Goal: Task Accomplishment & Management: Complete application form

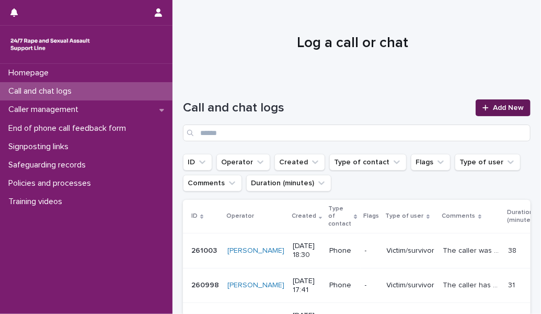
click at [482, 108] on icon at bounding box center [485, 107] width 6 height 7
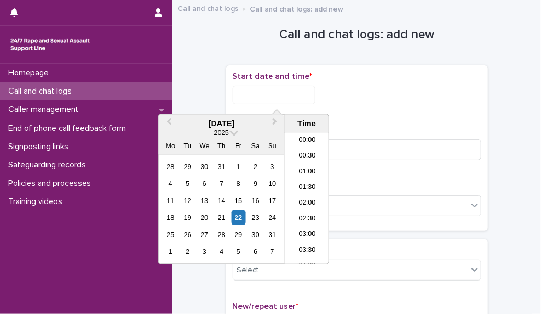
scroll to position [622, 0]
click at [273, 89] on input "text" at bounding box center [274, 95] width 83 height 18
click at [303, 219] on li "22:30" at bounding box center [307, 224] width 44 height 16
type input "**********"
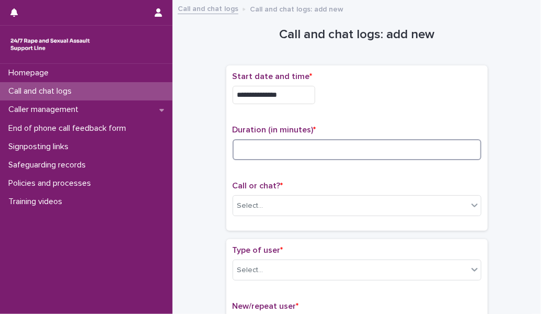
click at [277, 151] on input at bounding box center [357, 149] width 249 height 21
type input "*"
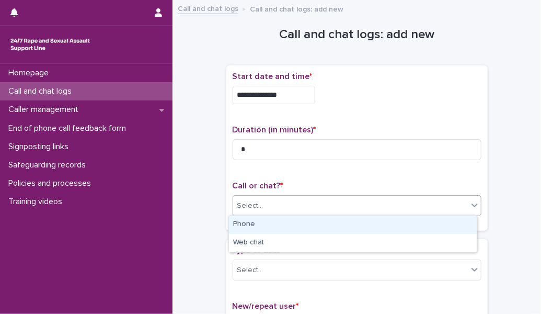
click at [238, 202] on div "Select..." at bounding box center [250, 205] width 26 height 11
click at [252, 222] on div "Phone" at bounding box center [353, 224] width 248 height 18
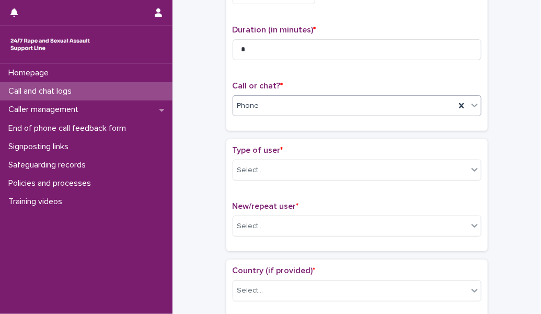
scroll to position [109, 0]
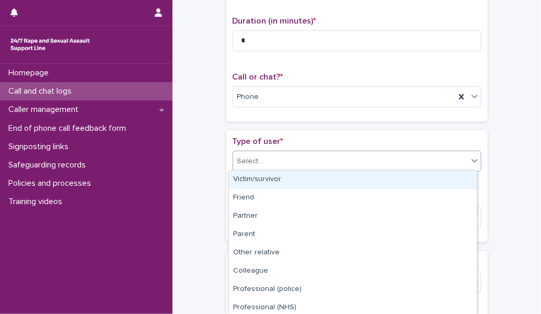
click at [276, 155] on div "Select..." at bounding box center [350, 161] width 235 height 17
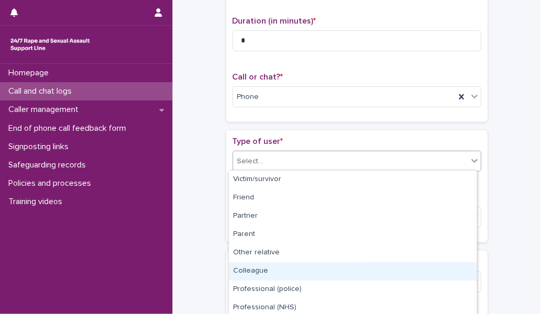
scroll to position [130, 0]
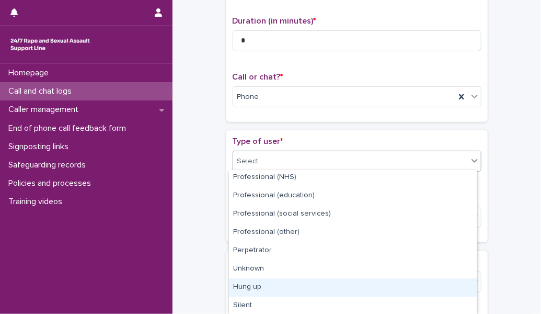
click at [273, 289] on div "Hung up" at bounding box center [353, 287] width 248 height 18
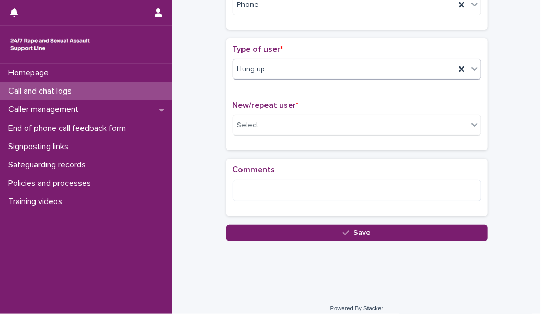
scroll to position [205, 0]
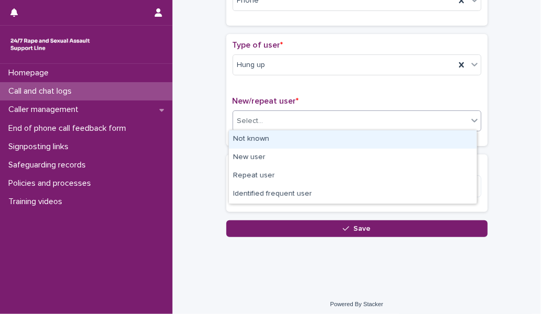
click at [272, 117] on div "Select..." at bounding box center [350, 120] width 235 height 17
click at [263, 138] on div "Not known" at bounding box center [353, 139] width 248 height 18
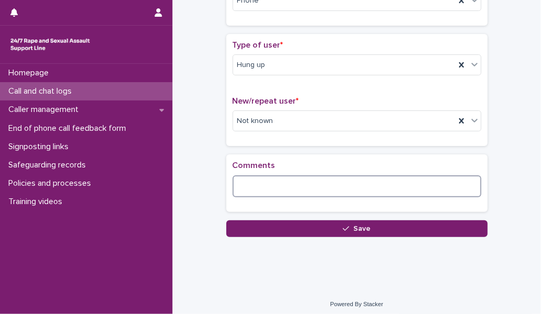
click at [253, 181] on textarea at bounding box center [357, 186] width 249 height 22
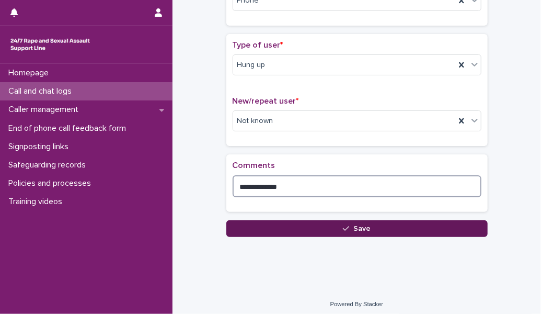
type textarea "**********"
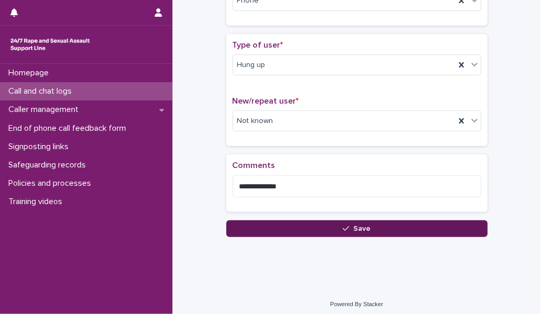
click at [263, 223] on button "Save" at bounding box center [356, 228] width 261 height 17
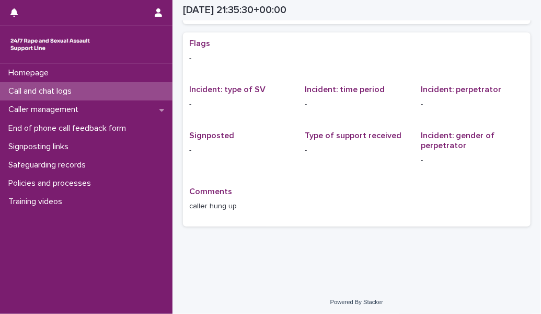
scroll to position [1, 0]
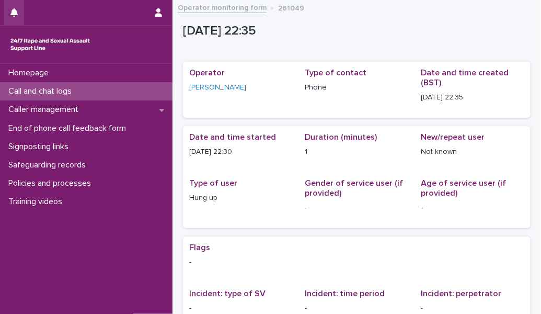
click at [12, 4] on button "button" at bounding box center [14, 12] width 20 height 25
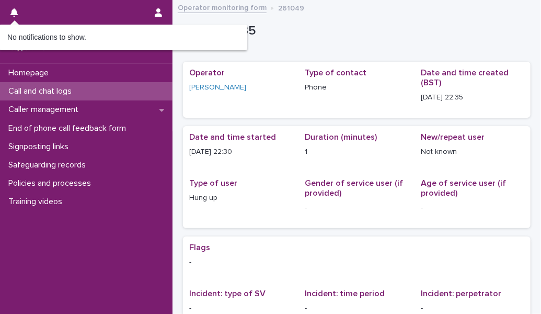
scroll to position [0, 0]
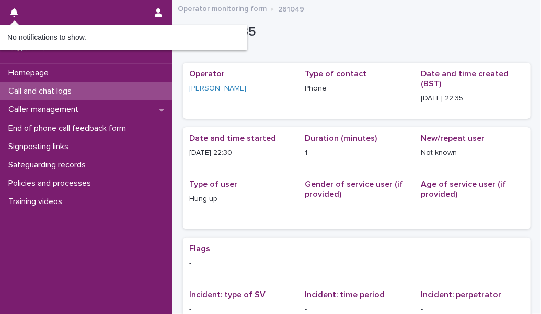
click at [294, 52] on div "Loading... Saving… Loading... Saving… Operator [PERSON_NAME] Type of contact Ph…" at bounding box center [357, 245] width 348 height 387
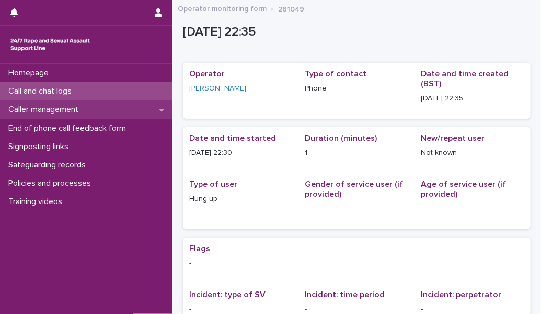
click at [116, 107] on div "Caller management" at bounding box center [86, 109] width 172 height 18
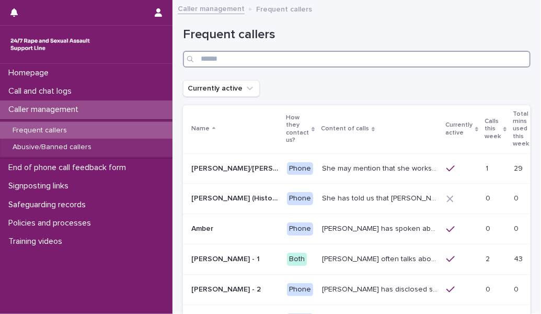
click at [329, 54] on input "Search" at bounding box center [357, 59] width 348 height 17
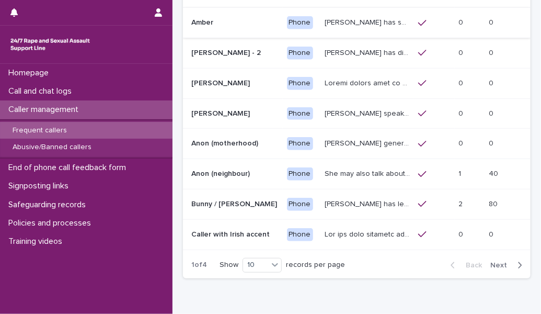
scroll to position [206, 0]
type input "**"
click at [513, 260] on div "button" at bounding box center [517, 264] width 9 height 9
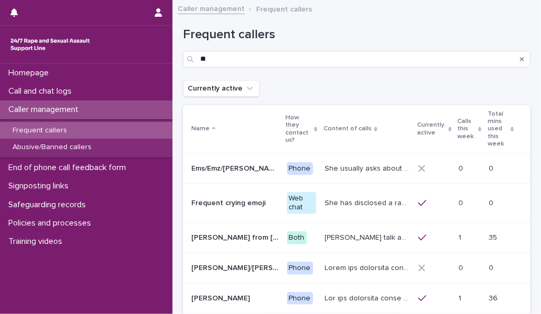
click at [140, 132] on div "Frequent callers" at bounding box center [86, 130] width 172 height 17
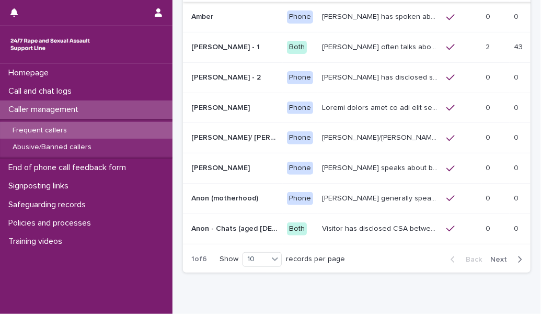
scroll to position [216, 0]
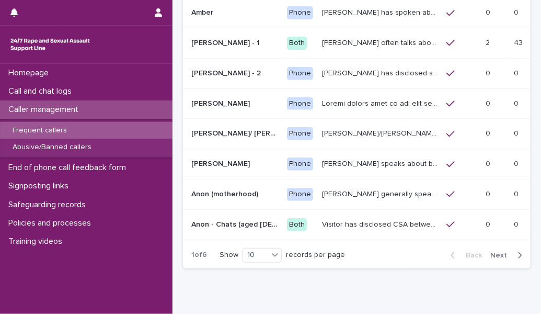
click at [517, 250] on icon "button" at bounding box center [519, 254] width 5 height 9
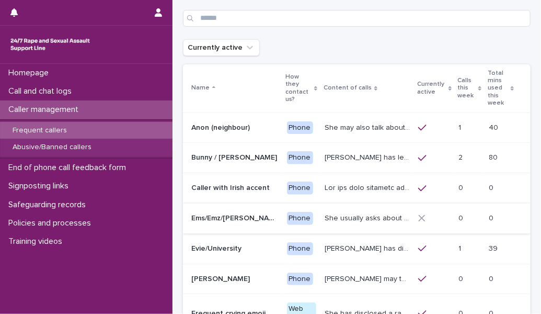
scroll to position [40, 0]
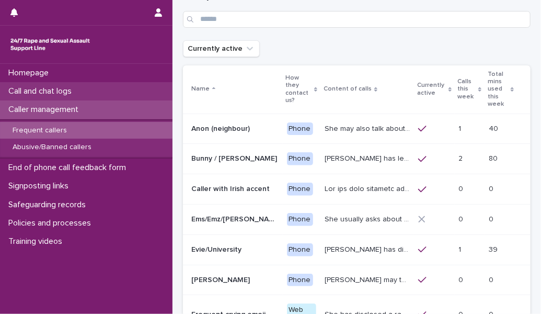
click at [84, 90] on div "Call and chat logs" at bounding box center [86, 91] width 172 height 18
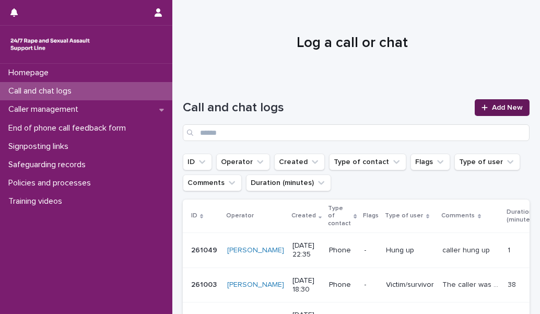
click at [495, 108] on span "Add New" at bounding box center [507, 107] width 31 height 7
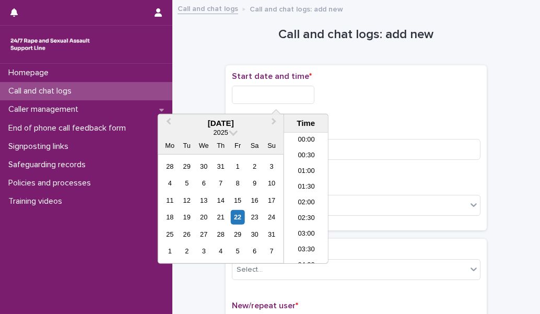
click at [271, 97] on input "text" at bounding box center [273, 95] width 83 height 18
click at [304, 221] on li "22:30" at bounding box center [306, 224] width 44 height 16
type input "**********"
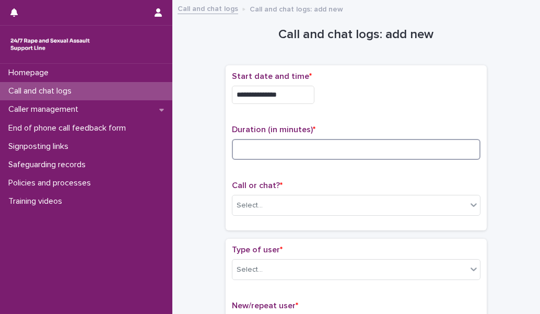
click at [293, 152] on input at bounding box center [356, 149] width 249 height 21
type input "**"
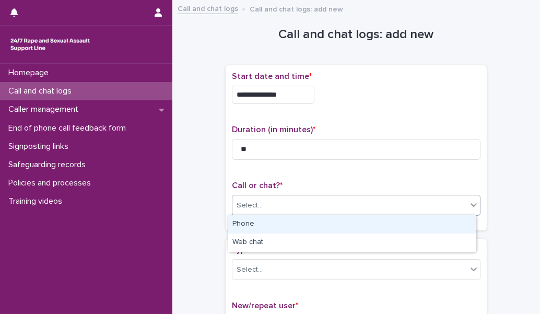
click at [275, 201] on div "Select..." at bounding box center [350, 205] width 235 height 17
click at [277, 227] on div "Phone" at bounding box center [352, 224] width 248 height 18
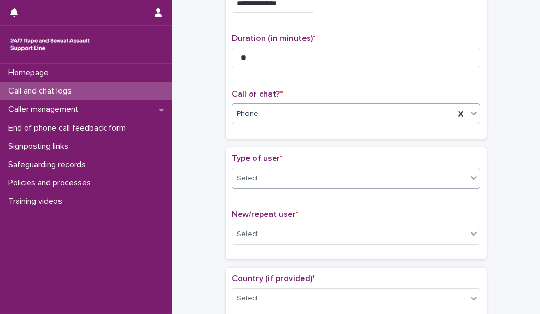
scroll to position [110, 0]
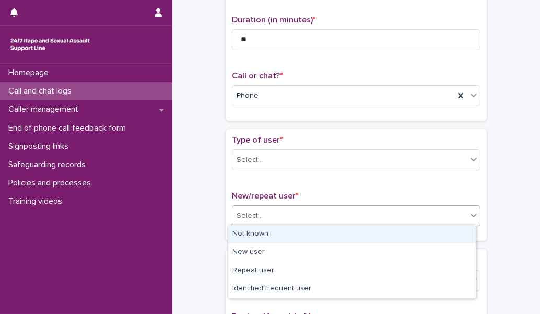
click at [249, 211] on div "Select..." at bounding box center [250, 216] width 26 height 11
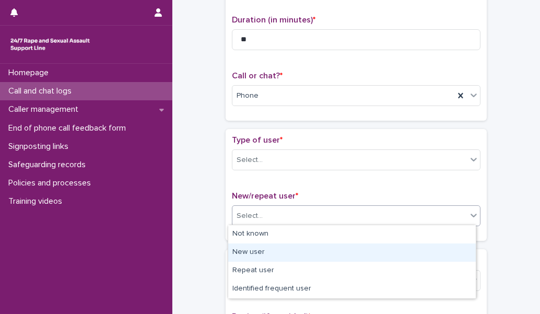
click at [247, 250] on div "New user" at bounding box center [352, 253] width 248 height 18
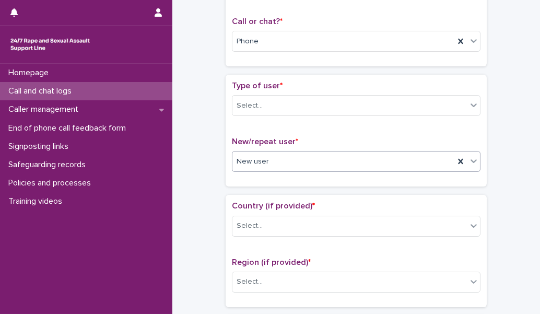
scroll to position [165, 0]
click at [258, 216] on div "Select..." at bounding box center [350, 224] width 235 height 17
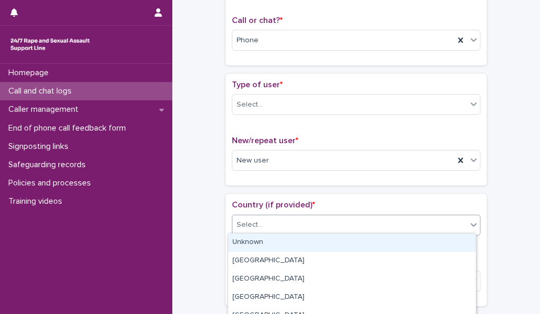
click at [269, 239] on div "Unknown" at bounding box center [352, 243] width 248 height 18
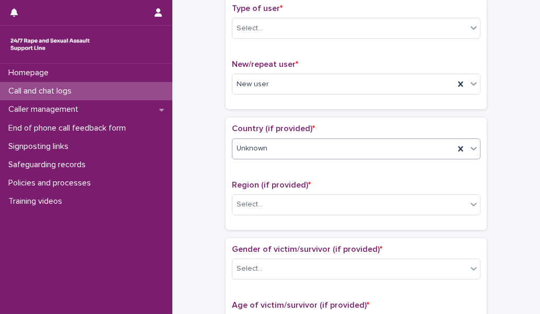
scroll to position [245, 0]
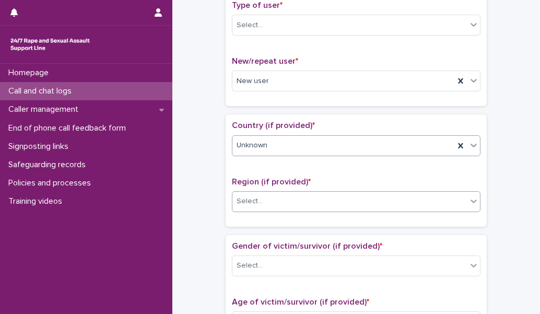
click at [273, 206] on div "Select..." at bounding box center [350, 201] width 235 height 17
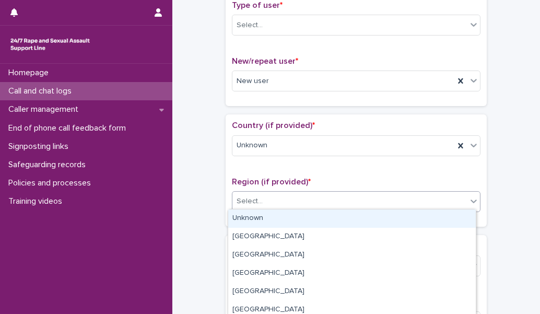
click at [276, 219] on div "Unknown" at bounding box center [352, 219] width 248 height 18
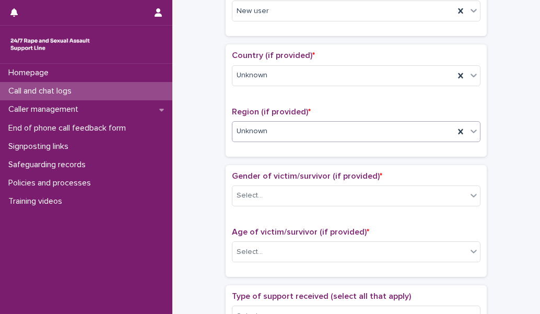
scroll to position [326, 0]
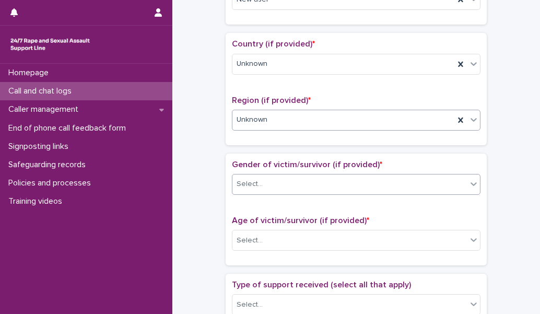
click at [275, 190] on div "Select..." at bounding box center [356, 184] width 249 height 21
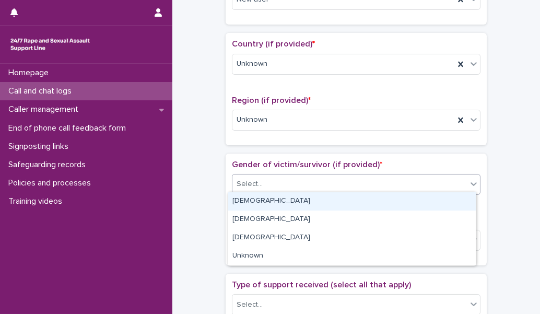
click at [269, 202] on div "[DEMOGRAPHIC_DATA]" at bounding box center [352, 201] width 248 height 18
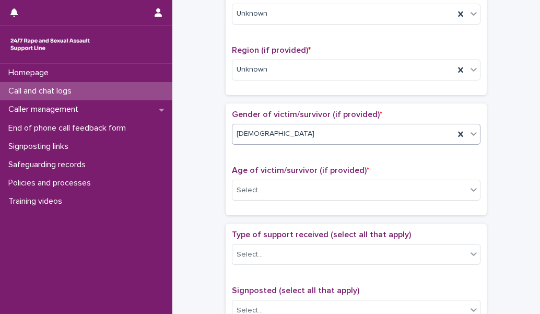
scroll to position [380, 0]
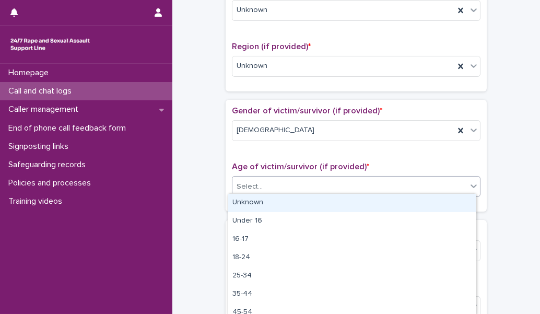
click at [270, 186] on div "Select..." at bounding box center [350, 186] width 235 height 17
click at [270, 201] on div "Unknown" at bounding box center [352, 203] width 248 height 18
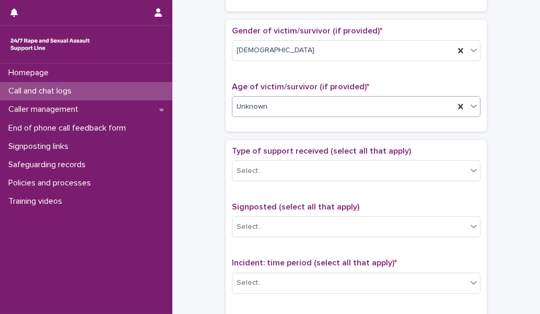
scroll to position [460, 0]
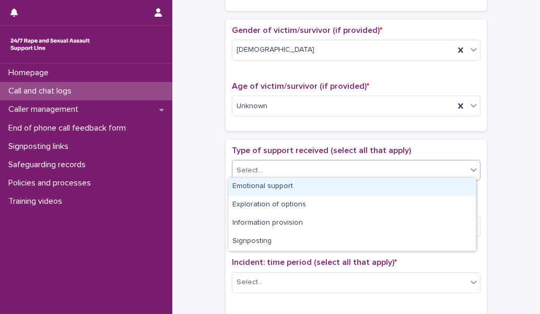
click at [282, 166] on div "Select..." at bounding box center [350, 170] width 235 height 17
click at [278, 188] on div "Emotional support" at bounding box center [352, 187] width 248 height 18
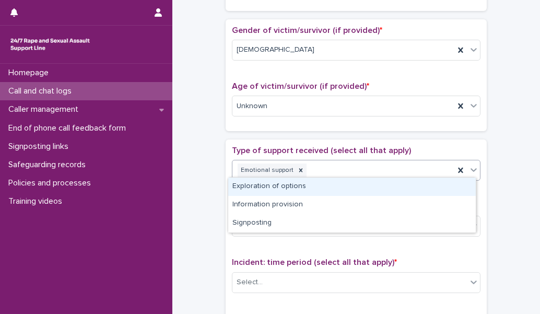
click at [309, 172] on div "Emotional support" at bounding box center [344, 170] width 222 height 18
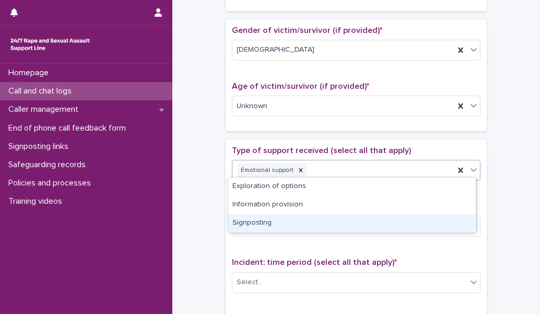
drag, startPoint x: 298, startPoint y: 189, endPoint x: 281, endPoint y: 218, distance: 34.0
click at [281, 218] on div "Signposting" at bounding box center [352, 223] width 248 height 18
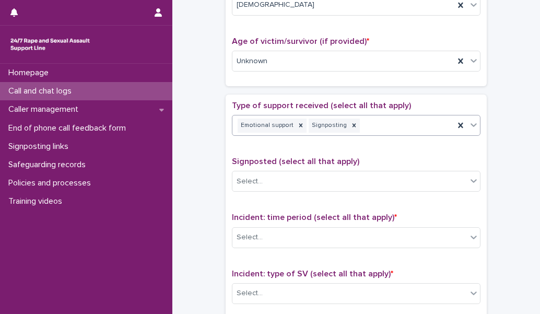
scroll to position [517, 0]
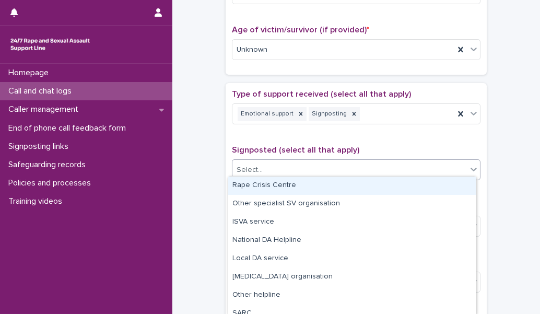
click at [279, 167] on div "Select..." at bounding box center [350, 169] width 235 height 17
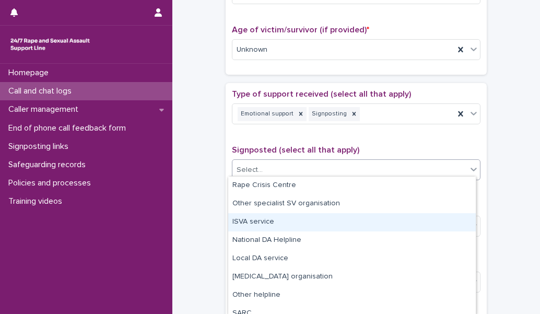
click at [265, 221] on div "ISVA service" at bounding box center [352, 222] width 248 height 18
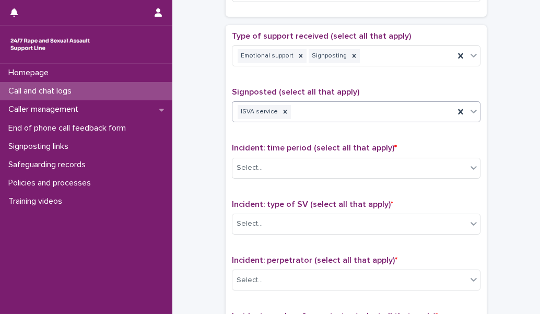
scroll to position [584, 0]
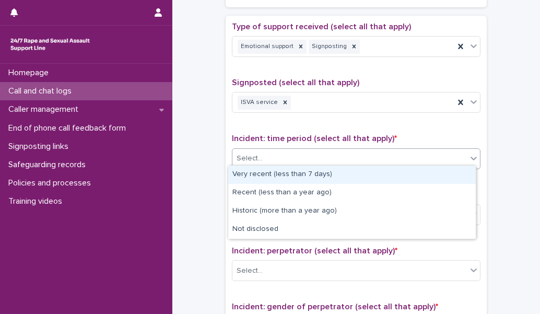
click at [272, 158] on div "Select..." at bounding box center [350, 158] width 235 height 17
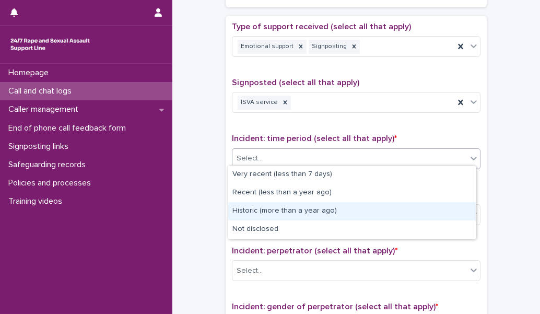
click at [268, 208] on div "Historic (more than a year ago)" at bounding box center [352, 211] width 248 height 18
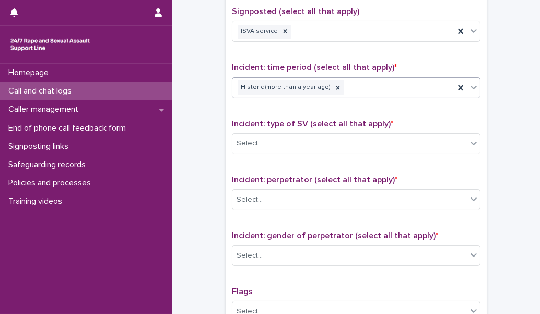
scroll to position [657, 0]
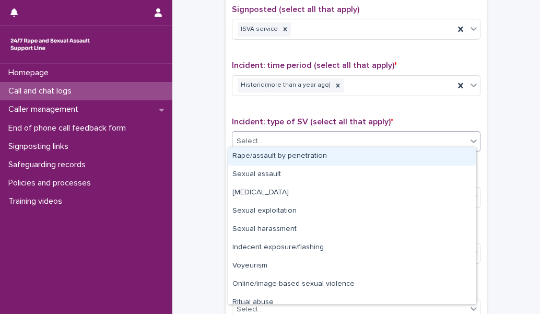
click at [269, 146] on div "Select..." at bounding box center [356, 141] width 249 height 21
click at [273, 155] on div "Rape/assault by penetration" at bounding box center [352, 156] width 248 height 18
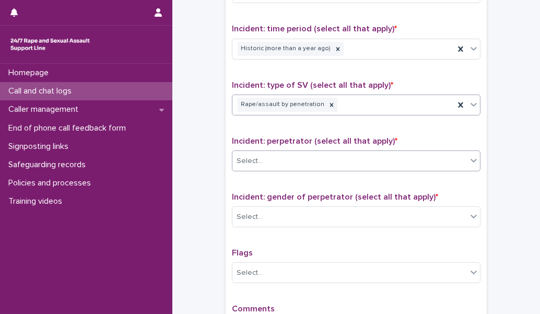
scroll to position [694, 0]
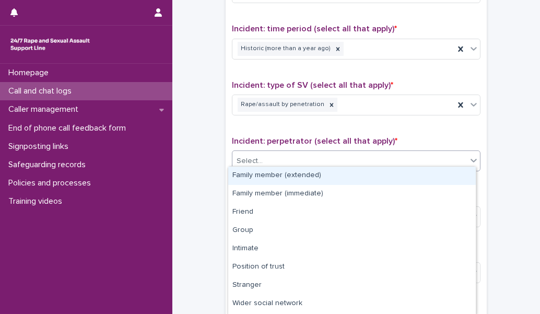
click at [272, 155] on div "Select..." at bounding box center [350, 161] width 235 height 17
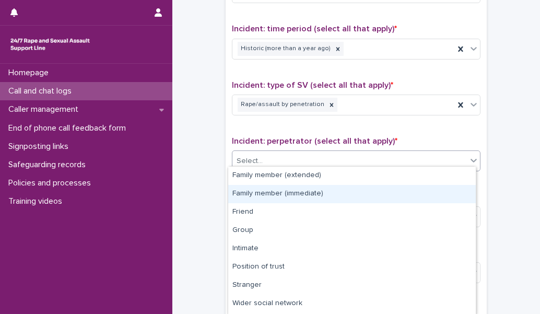
click at [271, 188] on div "Family member (immediate)" at bounding box center [352, 194] width 248 height 18
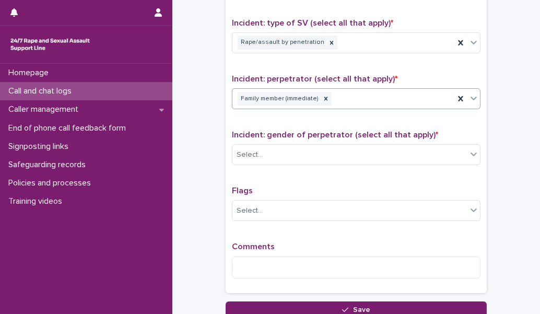
scroll to position [756, 0]
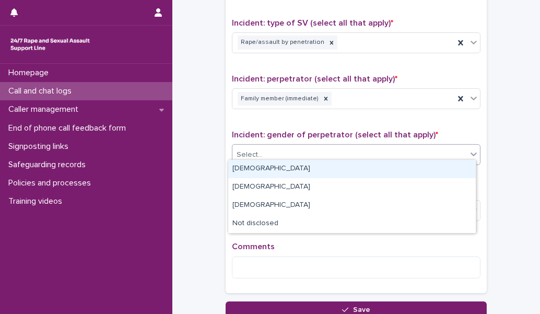
click at [270, 146] on div "Select..." at bounding box center [350, 154] width 235 height 17
click at [267, 175] on div "[DEMOGRAPHIC_DATA]" at bounding box center [352, 169] width 248 height 18
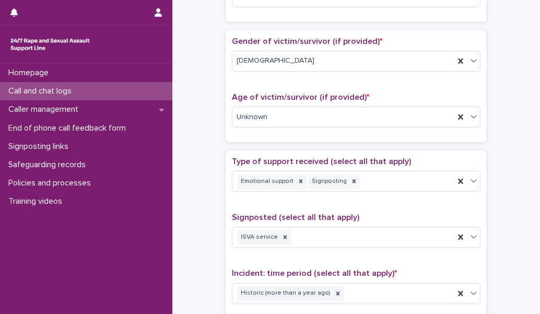
scroll to position [434, 0]
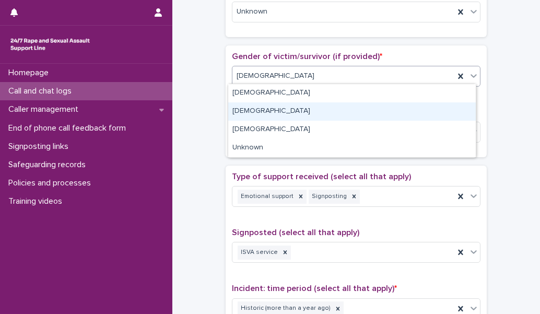
click at [259, 115] on div "[DEMOGRAPHIC_DATA]" at bounding box center [352, 111] width 248 height 18
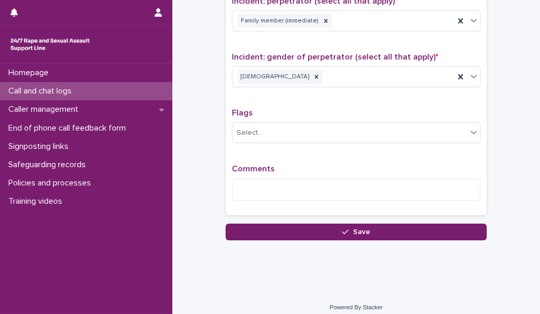
scroll to position [836, 0]
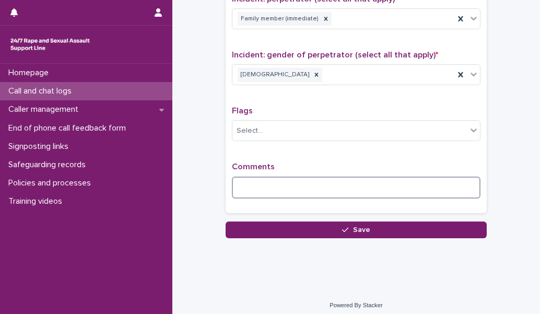
click at [247, 181] on textarea at bounding box center [356, 188] width 249 height 22
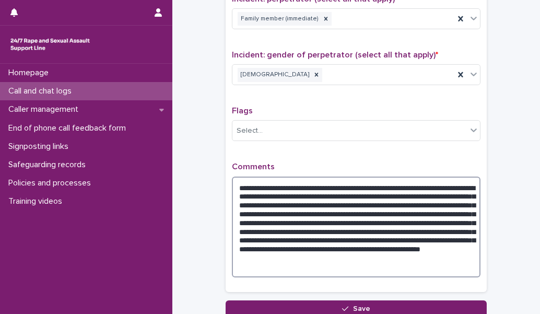
click at [345, 217] on textarea "**********" at bounding box center [356, 227] width 249 height 101
click at [361, 221] on textarea "**********" at bounding box center [356, 227] width 249 height 101
click at [338, 178] on textarea "**********" at bounding box center [356, 227] width 249 height 101
click at [456, 183] on textarea "**********" at bounding box center [356, 227] width 249 height 101
click at [391, 191] on textarea "**********" at bounding box center [356, 227] width 249 height 101
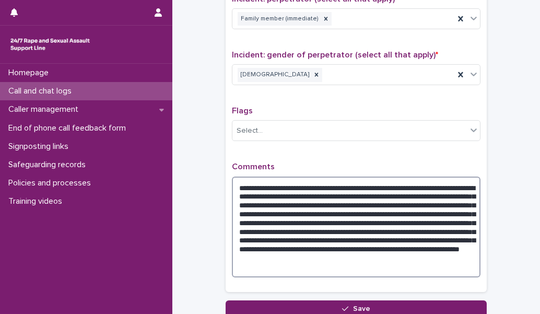
click at [449, 189] on textarea "**********" at bounding box center [356, 227] width 249 height 101
click at [366, 233] on textarea "**********" at bounding box center [356, 227] width 249 height 101
click at [335, 224] on textarea "**********" at bounding box center [356, 227] width 249 height 101
click at [412, 226] on textarea "**********" at bounding box center [356, 227] width 249 height 101
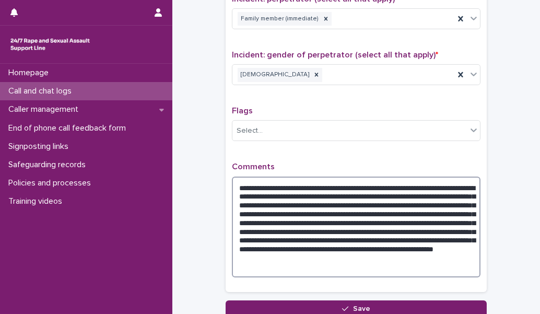
click at [371, 239] on textarea "**********" at bounding box center [356, 227] width 249 height 101
click at [399, 241] on textarea "**********" at bounding box center [356, 227] width 249 height 101
click at [413, 213] on textarea "**********" at bounding box center [356, 227] width 249 height 101
click at [314, 237] on textarea "**********" at bounding box center [356, 227] width 249 height 101
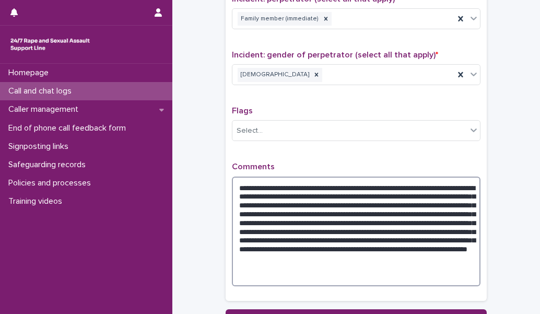
click at [268, 245] on textarea "**********" at bounding box center [356, 232] width 249 height 110
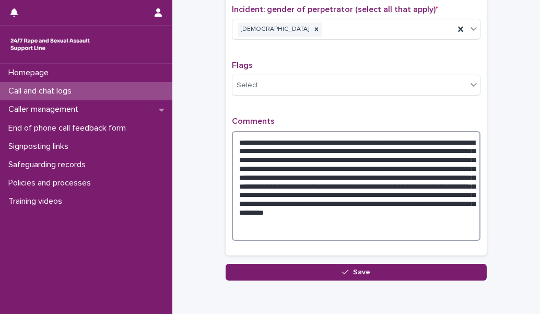
scroll to position [910, 0]
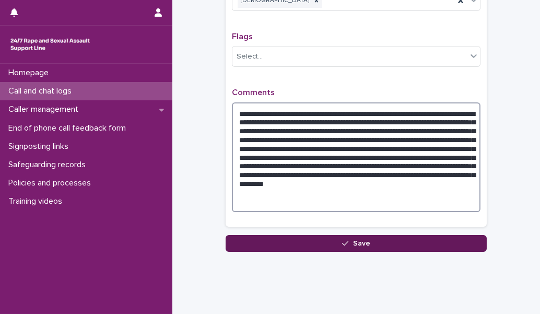
type textarea "**********"
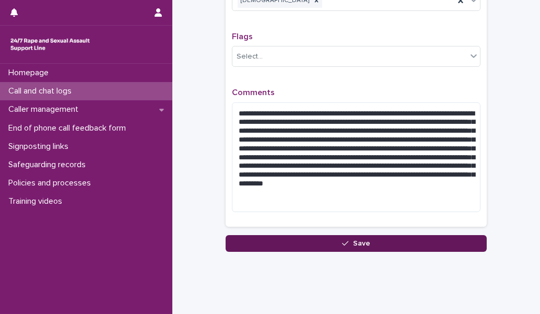
click at [308, 235] on button "Save" at bounding box center [356, 243] width 261 height 17
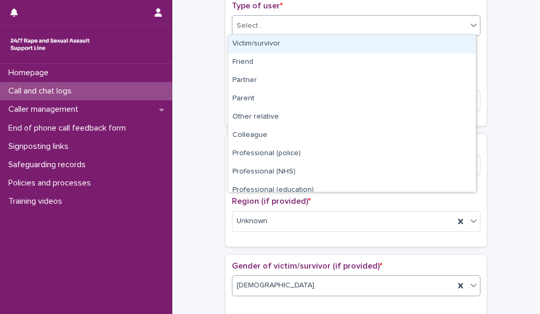
click at [354, 27] on div "Select..." at bounding box center [350, 25] width 235 height 17
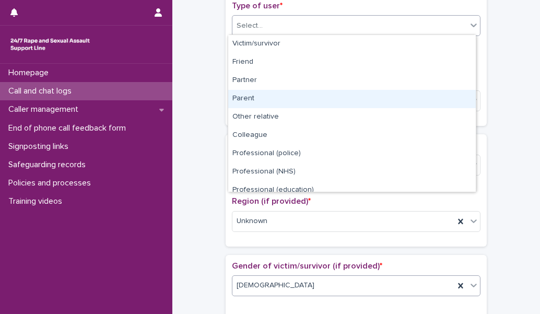
click at [313, 98] on div "Parent" at bounding box center [352, 99] width 248 height 18
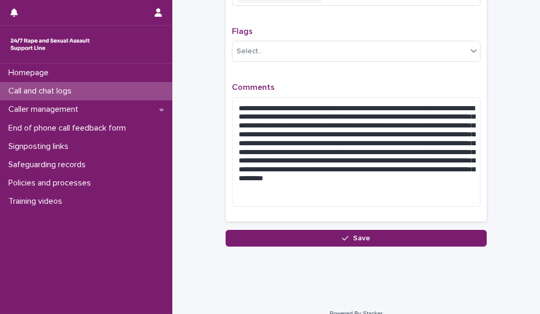
scroll to position [923, 0]
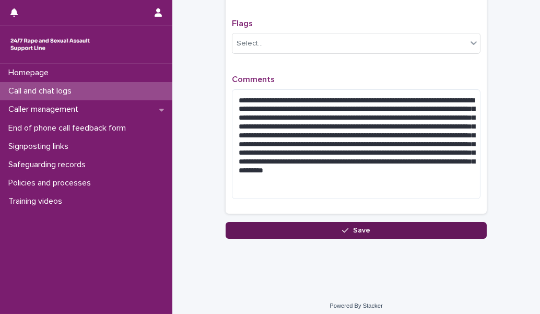
click at [342, 227] on icon "button" at bounding box center [345, 230] width 6 height 7
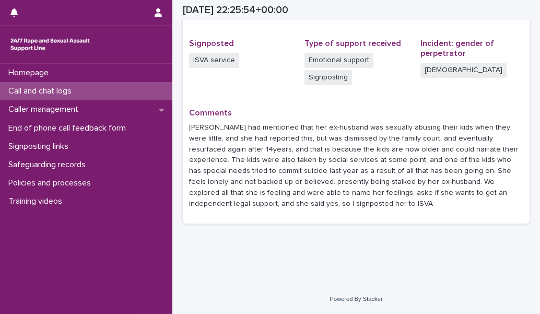
scroll to position [303, 0]
click at [124, 91] on div "Call and chat logs" at bounding box center [86, 91] width 172 height 18
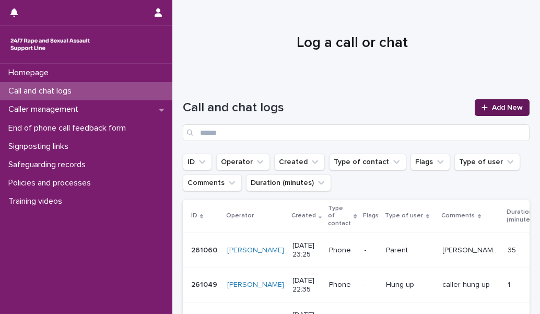
click at [482, 110] on icon at bounding box center [485, 108] width 6 height 6
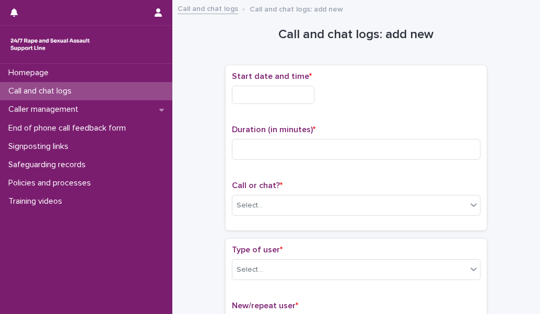
click at [297, 108] on div "Start date and time *" at bounding box center [356, 92] width 249 height 41
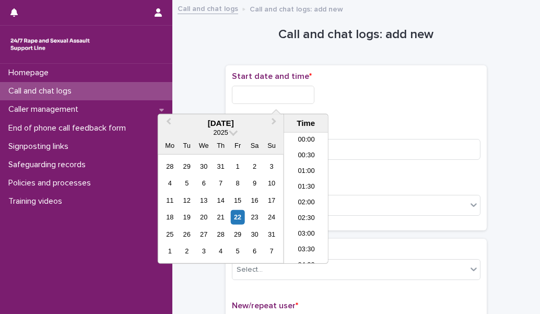
click at [273, 94] on input "text" at bounding box center [273, 95] width 83 height 18
click at [305, 238] on li "23:00" at bounding box center [306, 240] width 44 height 16
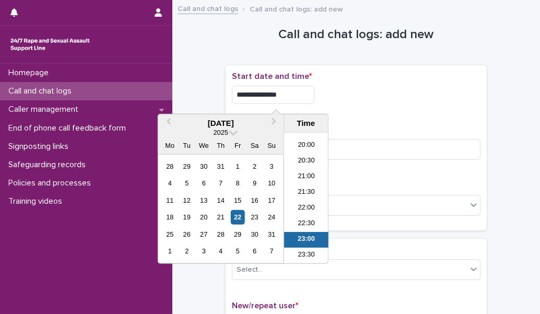
click at [300, 91] on input "**********" at bounding box center [273, 95] width 83 height 18
click at [313, 254] on li "23:30" at bounding box center [306, 256] width 44 height 16
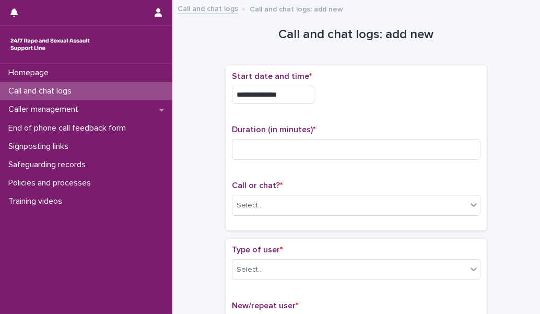
type input "**********"
click at [270, 149] on input at bounding box center [356, 149] width 249 height 21
type input "*"
click at [263, 193] on div "Call or chat? * Select..." at bounding box center [356, 202] width 249 height 43
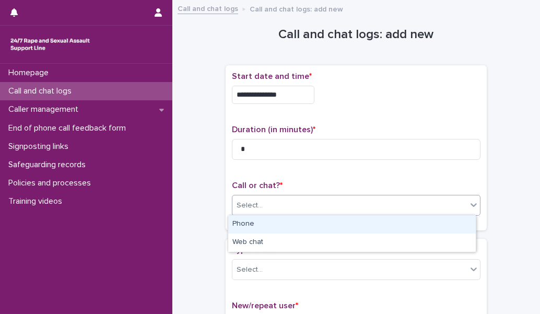
click at [265, 206] on div "Select..." at bounding box center [350, 205] width 235 height 17
click at [267, 222] on div "Phone" at bounding box center [352, 224] width 248 height 18
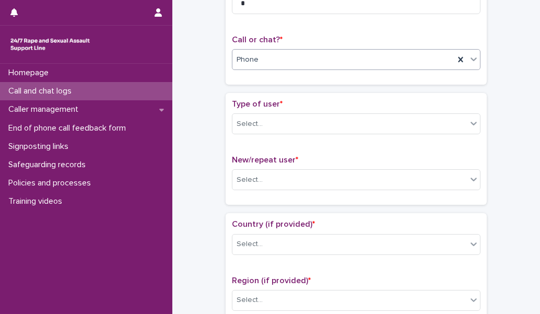
scroll to position [146, 0]
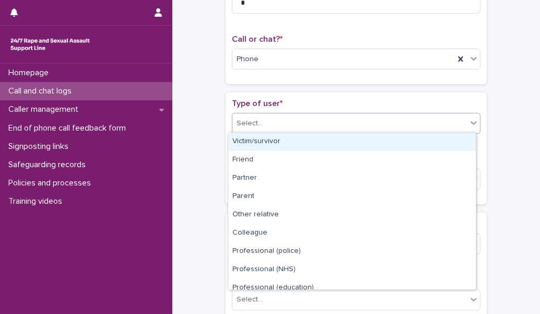
click at [263, 124] on div "Select..." at bounding box center [350, 123] width 235 height 17
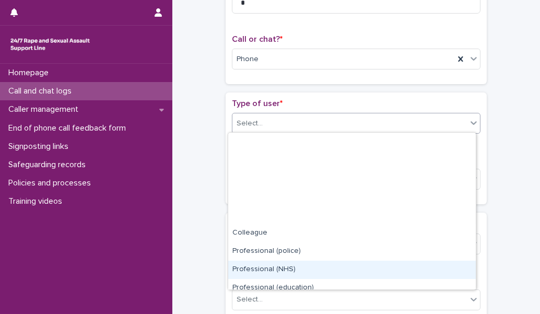
scroll to position [117, 0]
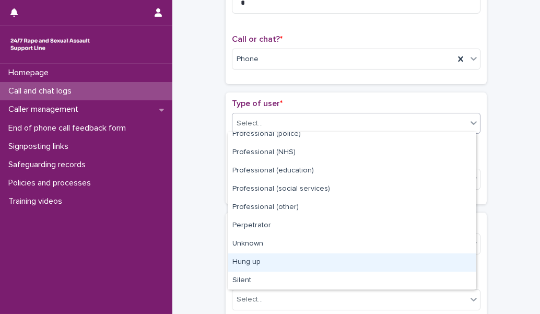
click at [301, 261] on div "Hung up" at bounding box center [352, 262] width 248 height 18
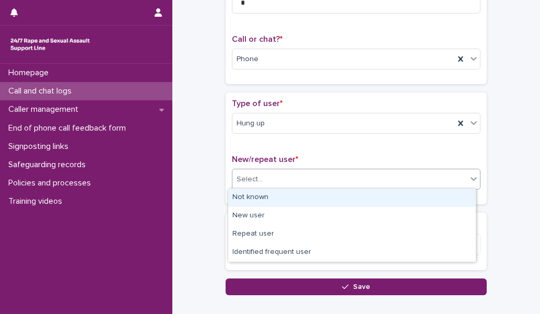
click at [293, 178] on div "Select..." at bounding box center [350, 179] width 235 height 17
click at [290, 198] on div "Not known" at bounding box center [352, 198] width 248 height 18
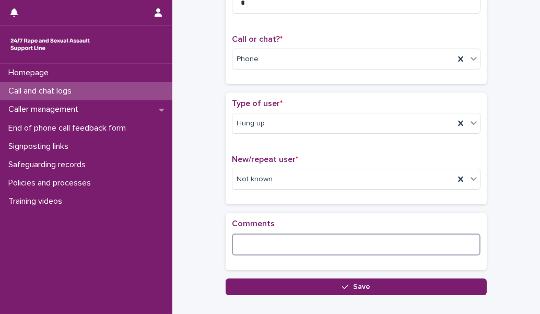
click at [281, 237] on textarea at bounding box center [356, 245] width 249 height 22
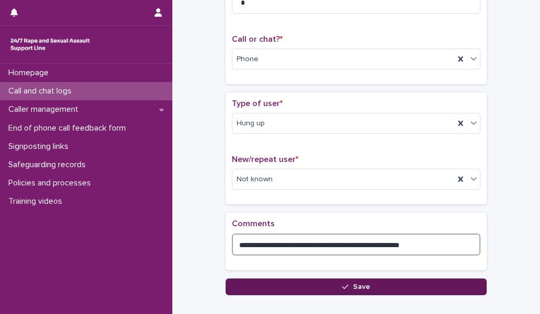
type textarea "**********"
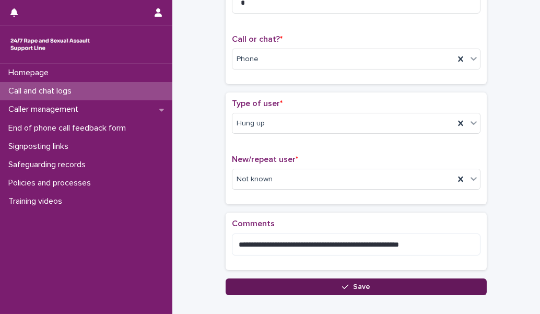
click at [319, 284] on button "Save" at bounding box center [356, 287] width 261 height 17
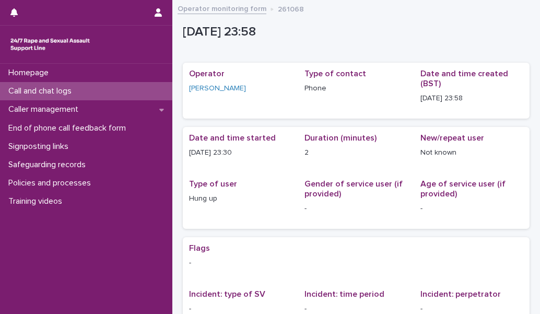
click at [123, 94] on div "Call and chat logs" at bounding box center [86, 91] width 172 height 18
